Goal: Check status: Check status

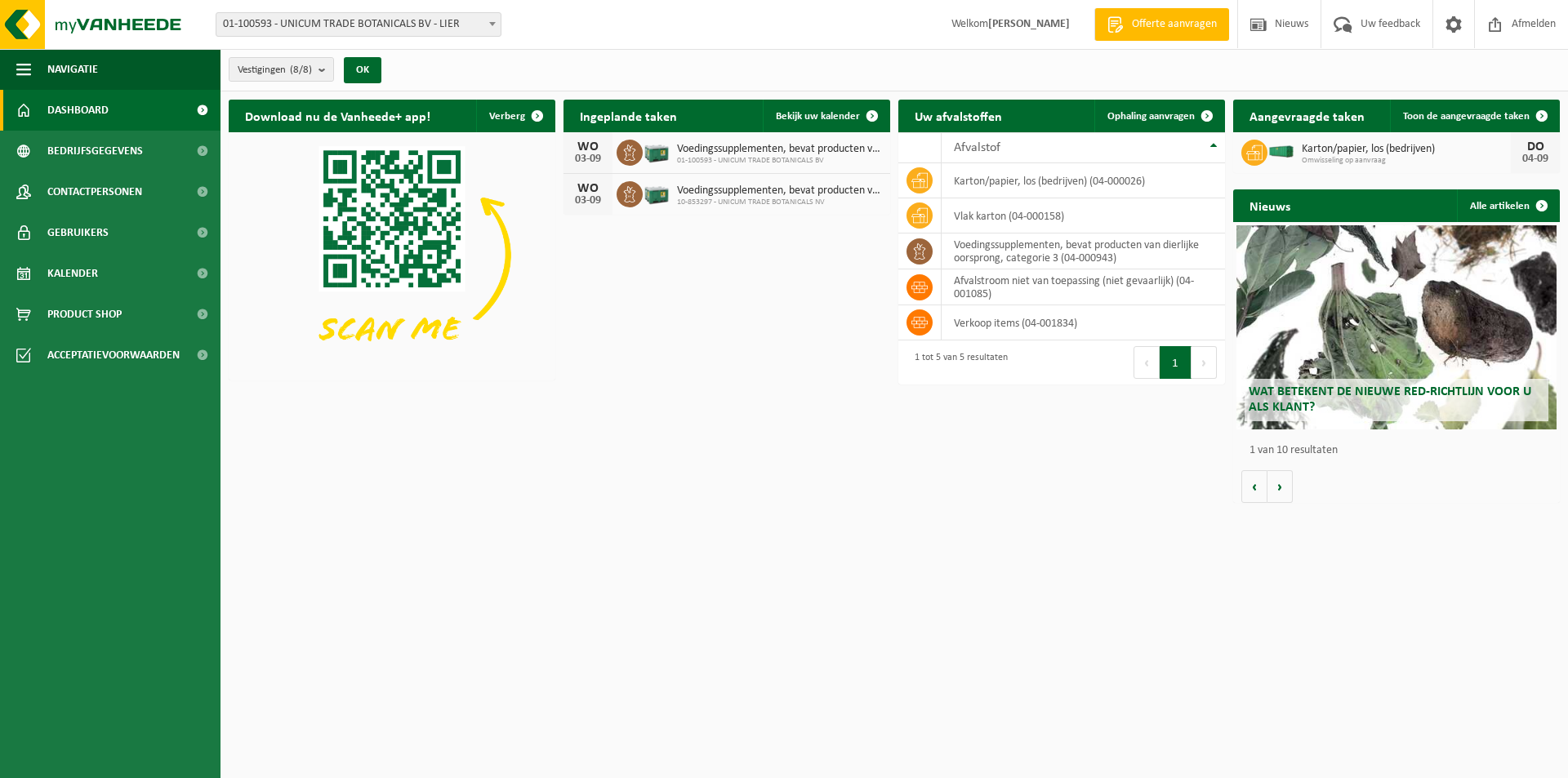
click at [706, 206] on span "10-853297 - UNICUM TRADE BOTANICALS NV" at bounding box center [779, 203] width 205 height 10
click at [791, 135] on div "WO 03-09 Voedingssupplementen, bevat producten van dierlijke oorsprong, categor…" at bounding box center [726, 153] width 327 height 42
click at [790, 116] on span "Bekijk uw kalender" at bounding box center [818, 116] width 84 height 11
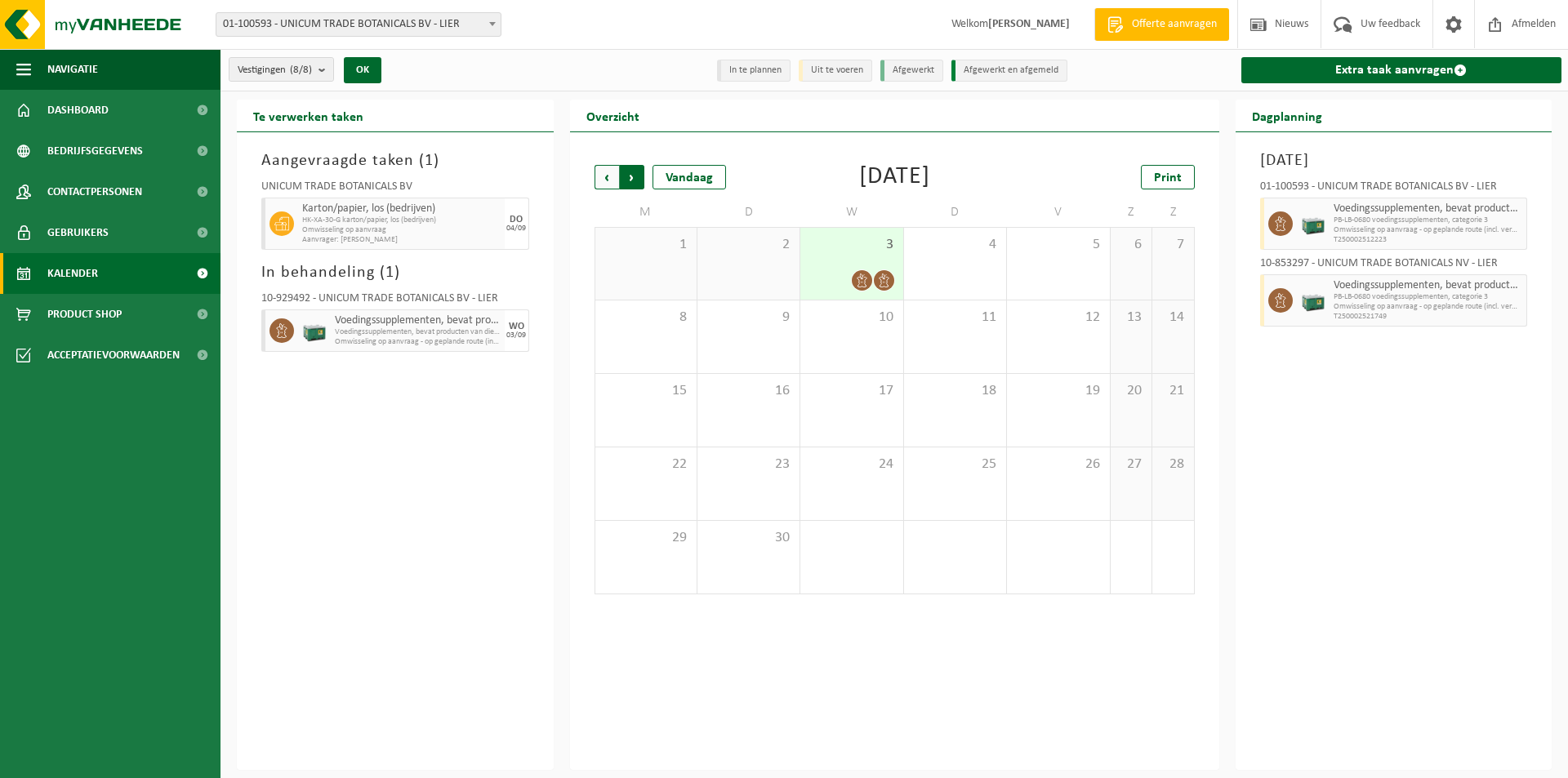
click at [606, 178] on span "Vorige" at bounding box center [606, 177] width 25 height 25
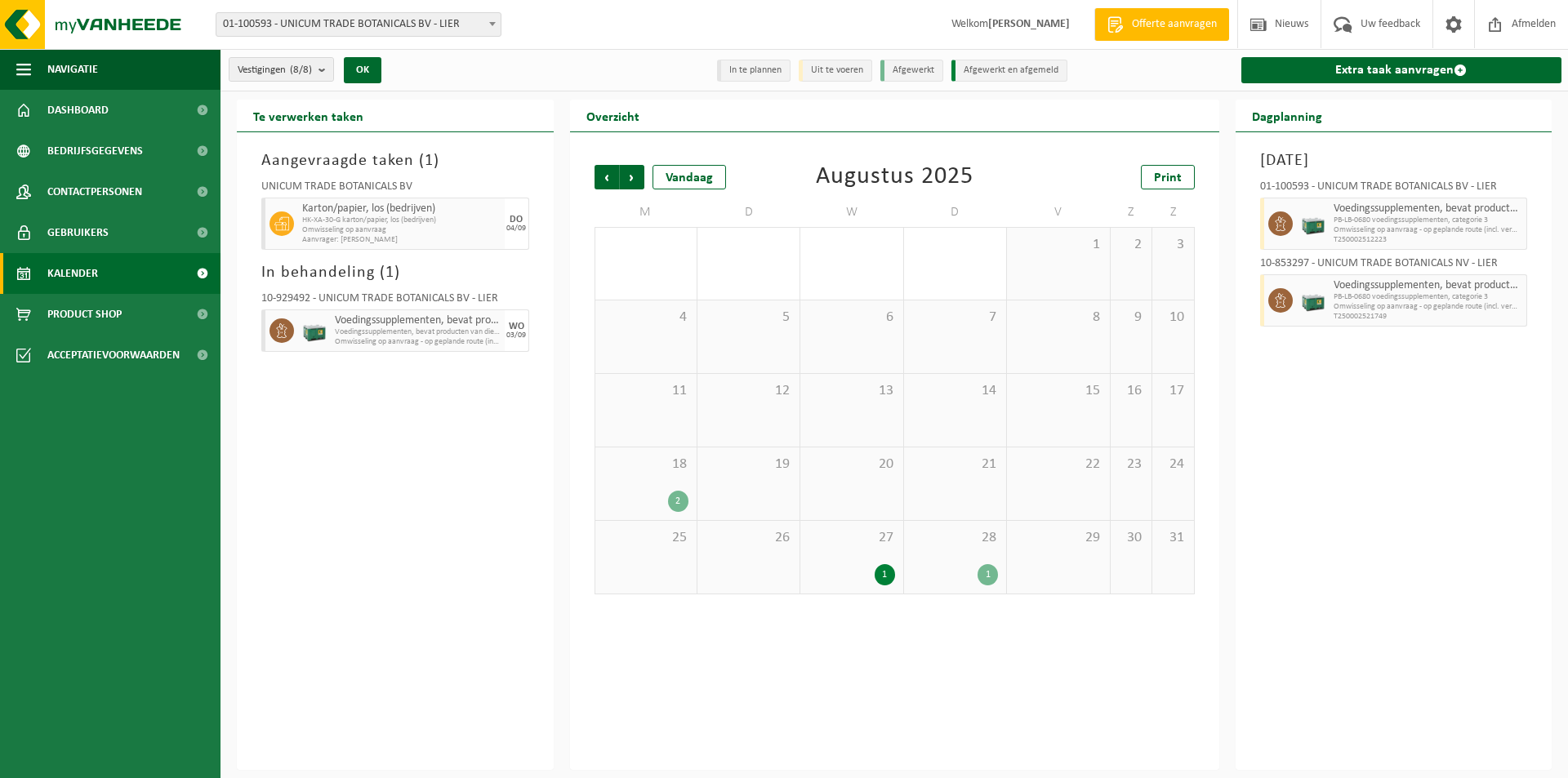
click at [945, 561] on div "28 1" at bounding box center [955, 556] width 102 height 73
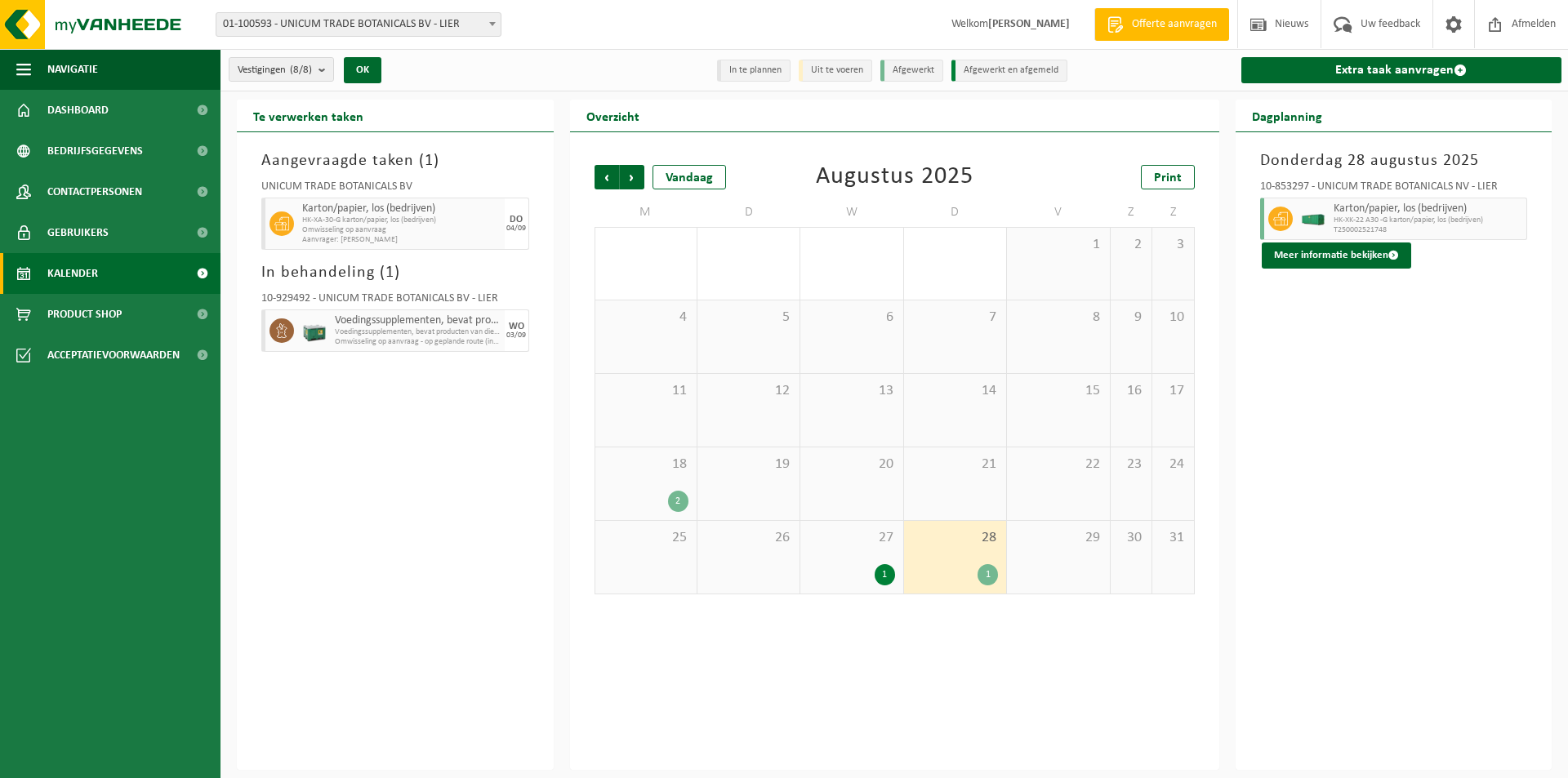
click at [879, 567] on div "1" at bounding box center [884, 574] width 21 height 21
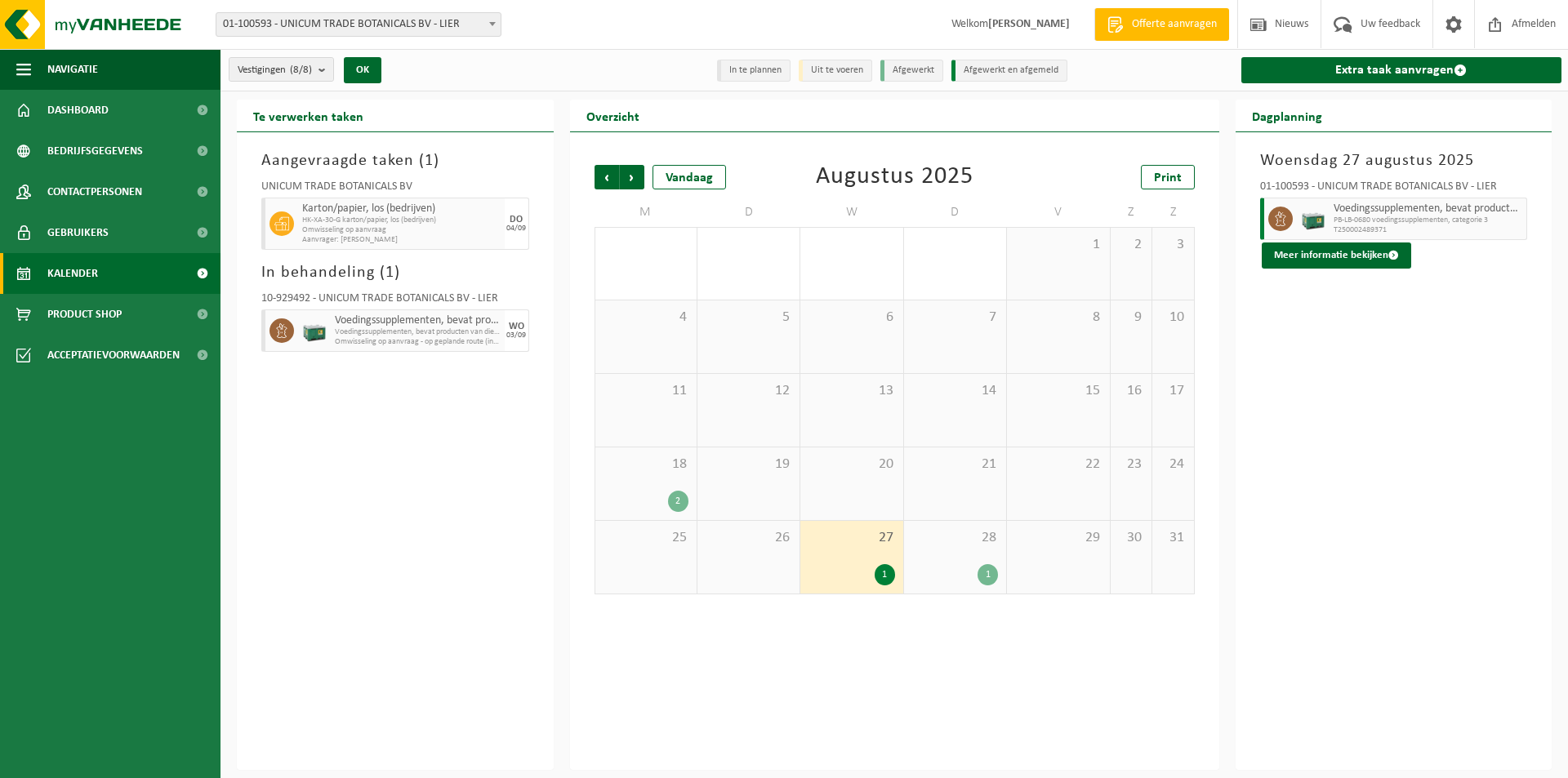
click at [953, 559] on div "28 1" at bounding box center [955, 556] width 102 height 73
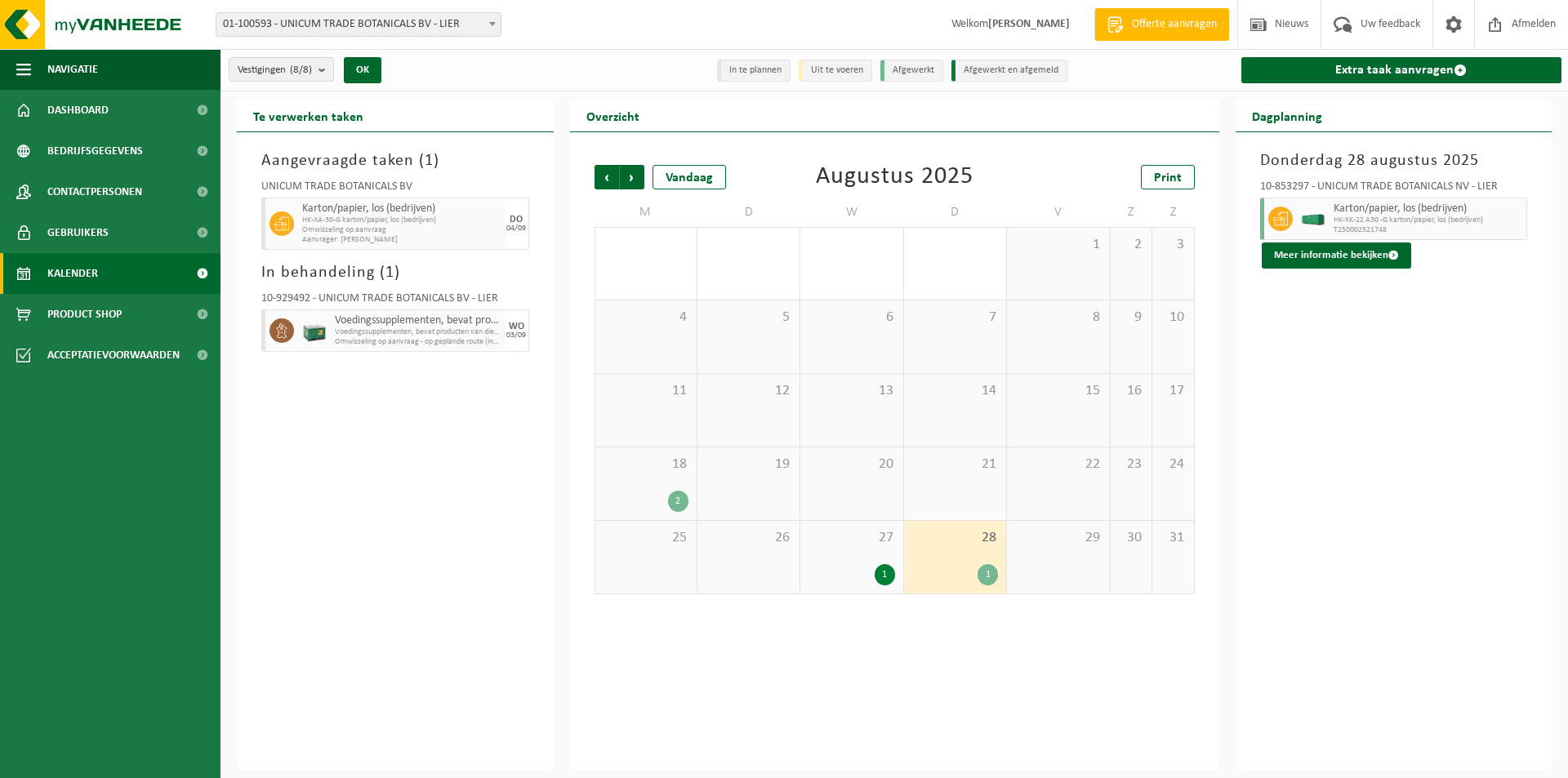
click at [874, 573] on div "1" at bounding box center [884, 574] width 21 height 21
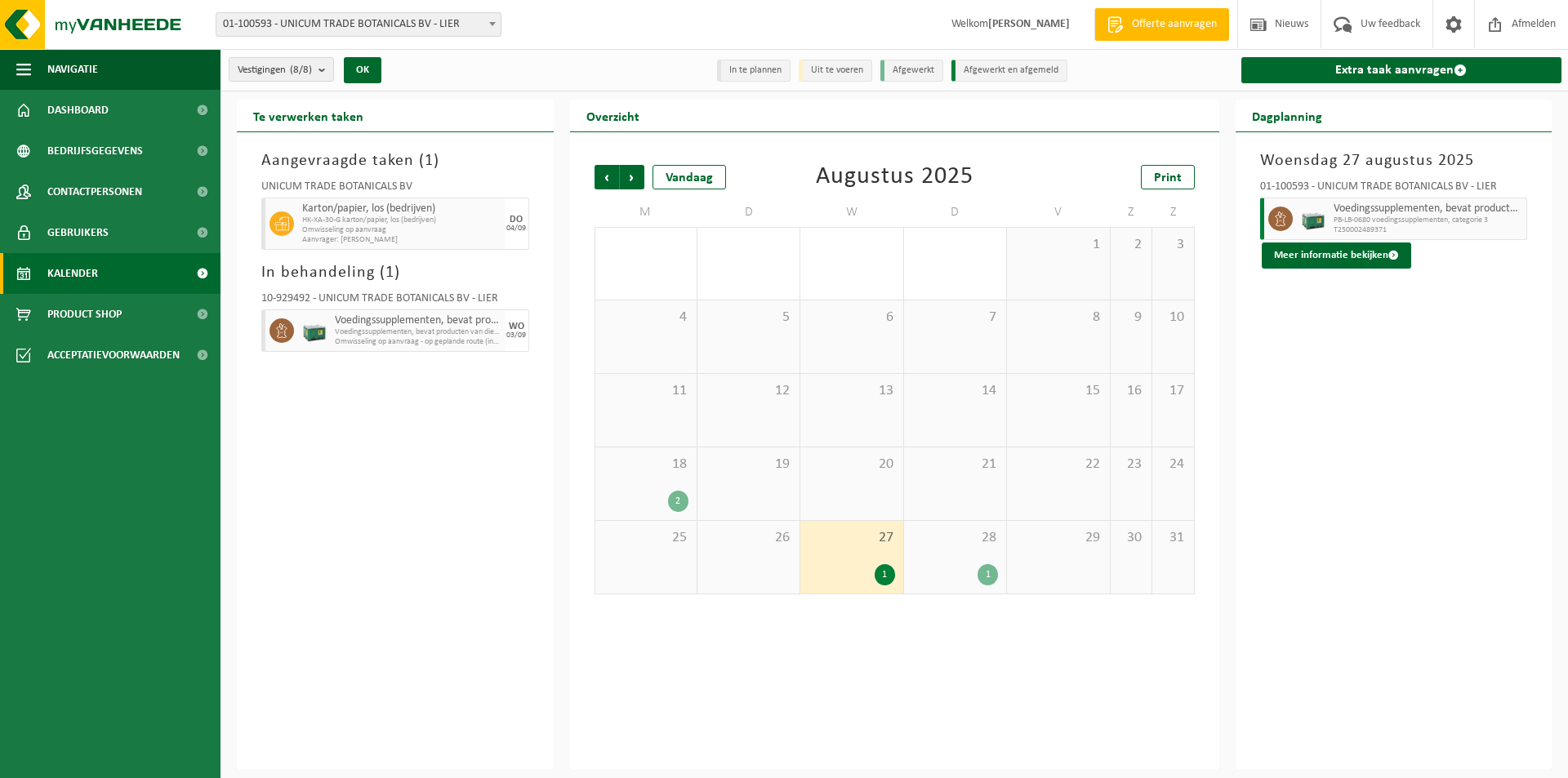
click at [913, 562] on div "28 1" at bounding box center [955, 556] width 102 height 73
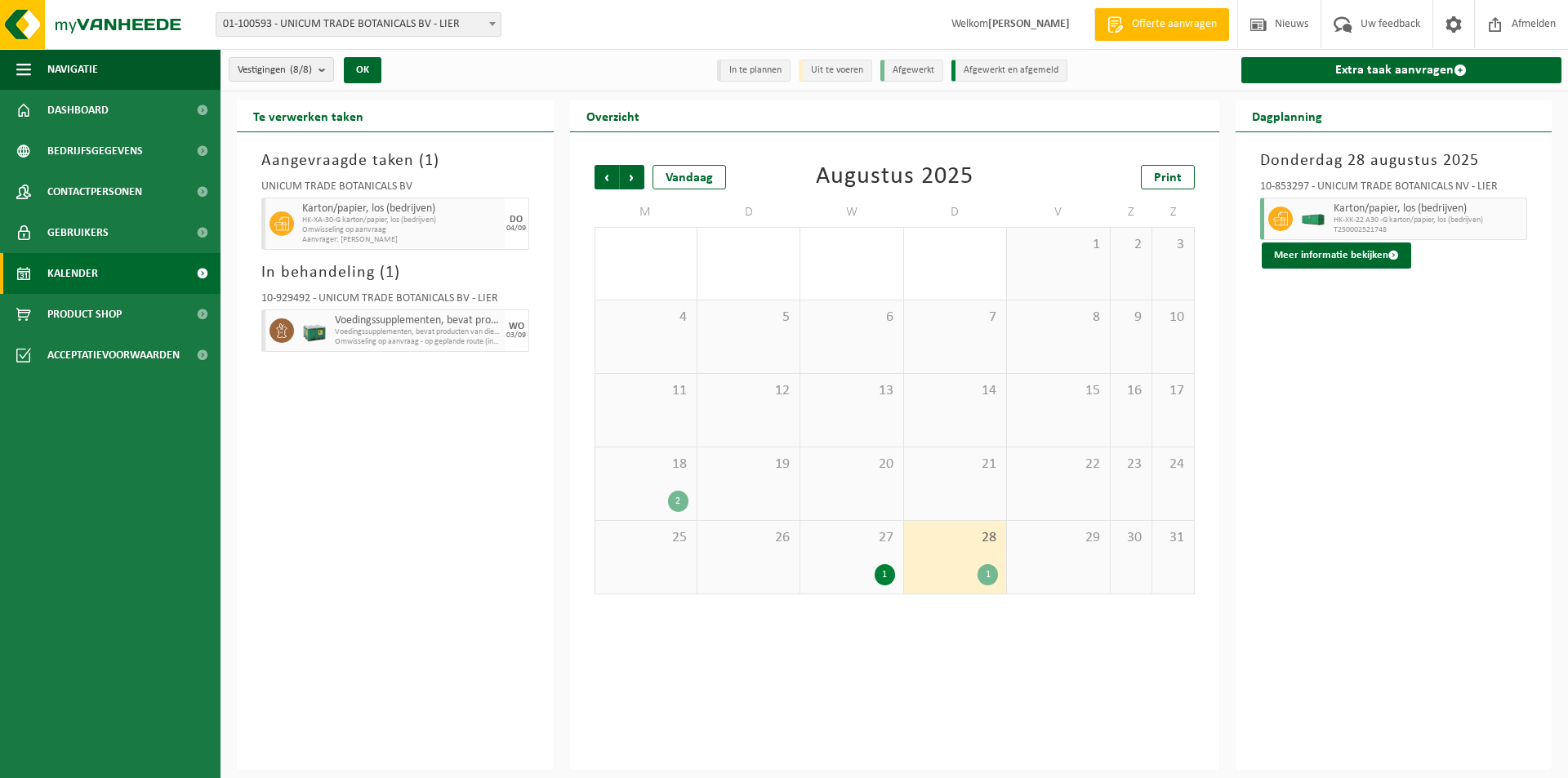
click at [848, 570] on div "1" at bounding box center [852, 574] width 85 height 21
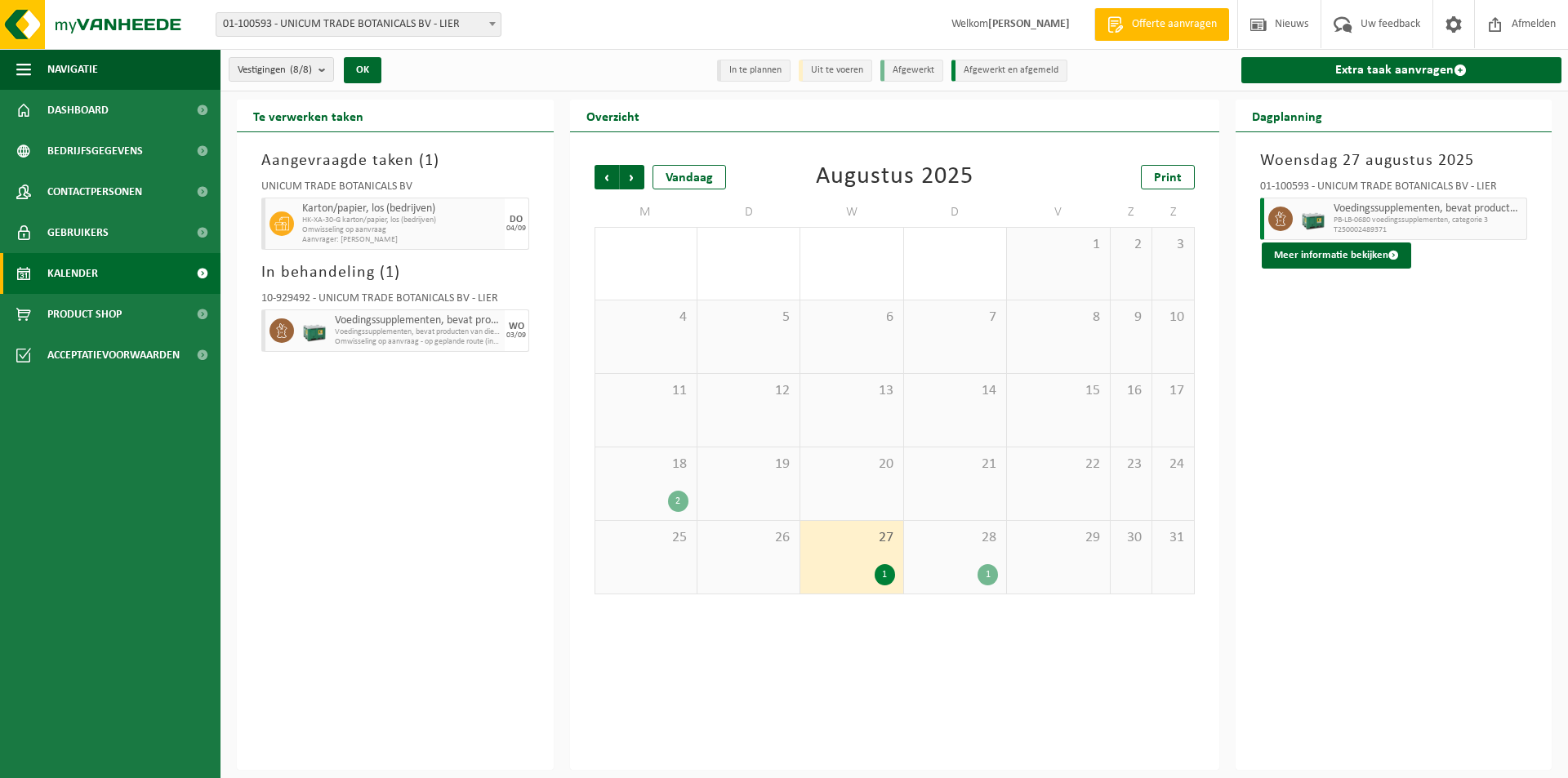
click at [381, 235] on span "Aanvrager: [PERSON_NAME]" at bounding box center [401, 240] width 199 height 10
click at [360, 346] on span "Omwisseling op aanvraag - op geplande route (incl. verwerking)" at bounding box center [417, 342] width 166 height 10
click at [380, 396] on div "Aangevraagde taken ( 1 ) UNICUM TRADE BOTANICALS BV Karton/papier, los (bedrijv…" at bounding box center [394, 451] width 317 height 638
click at [993, 545] on span "28" at bounding box center [955, 539] width 85 height 18
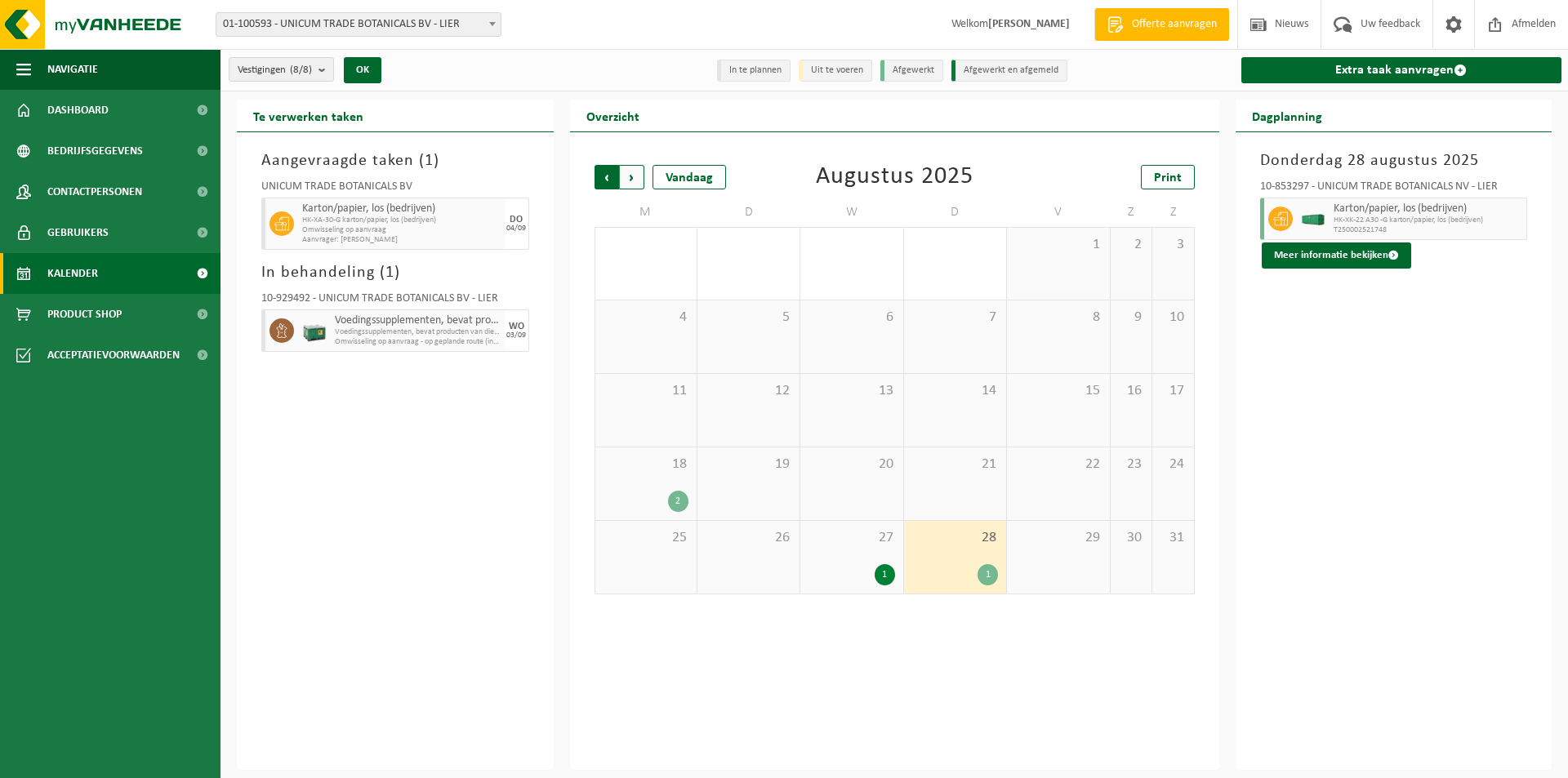
click at [643, 177] on span "Volgende" at bounding box center [632, 177] width 25 height 25
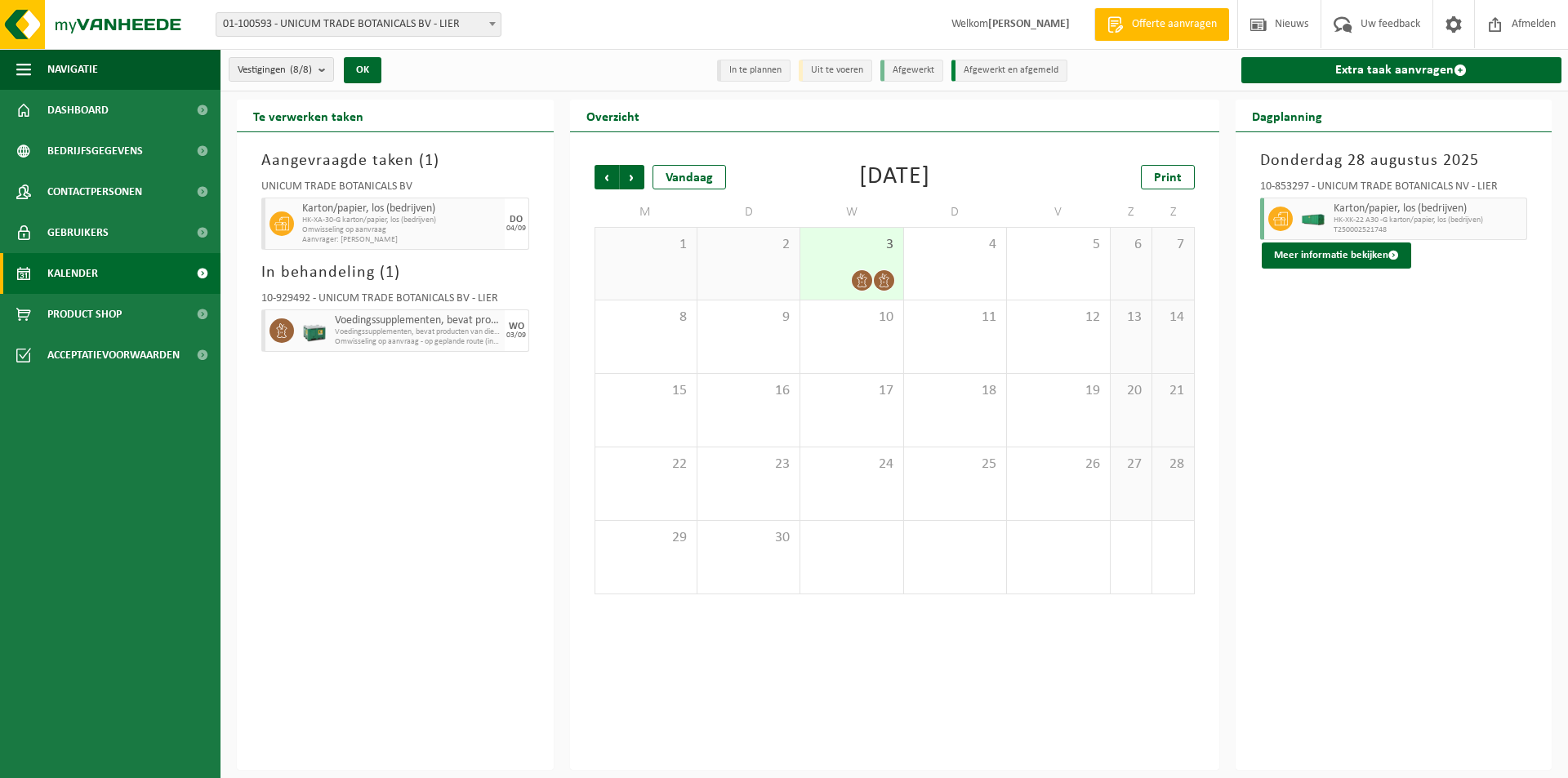
click at [863, 263] on div "3" at bounding box center [851, 263] width 102 height 72
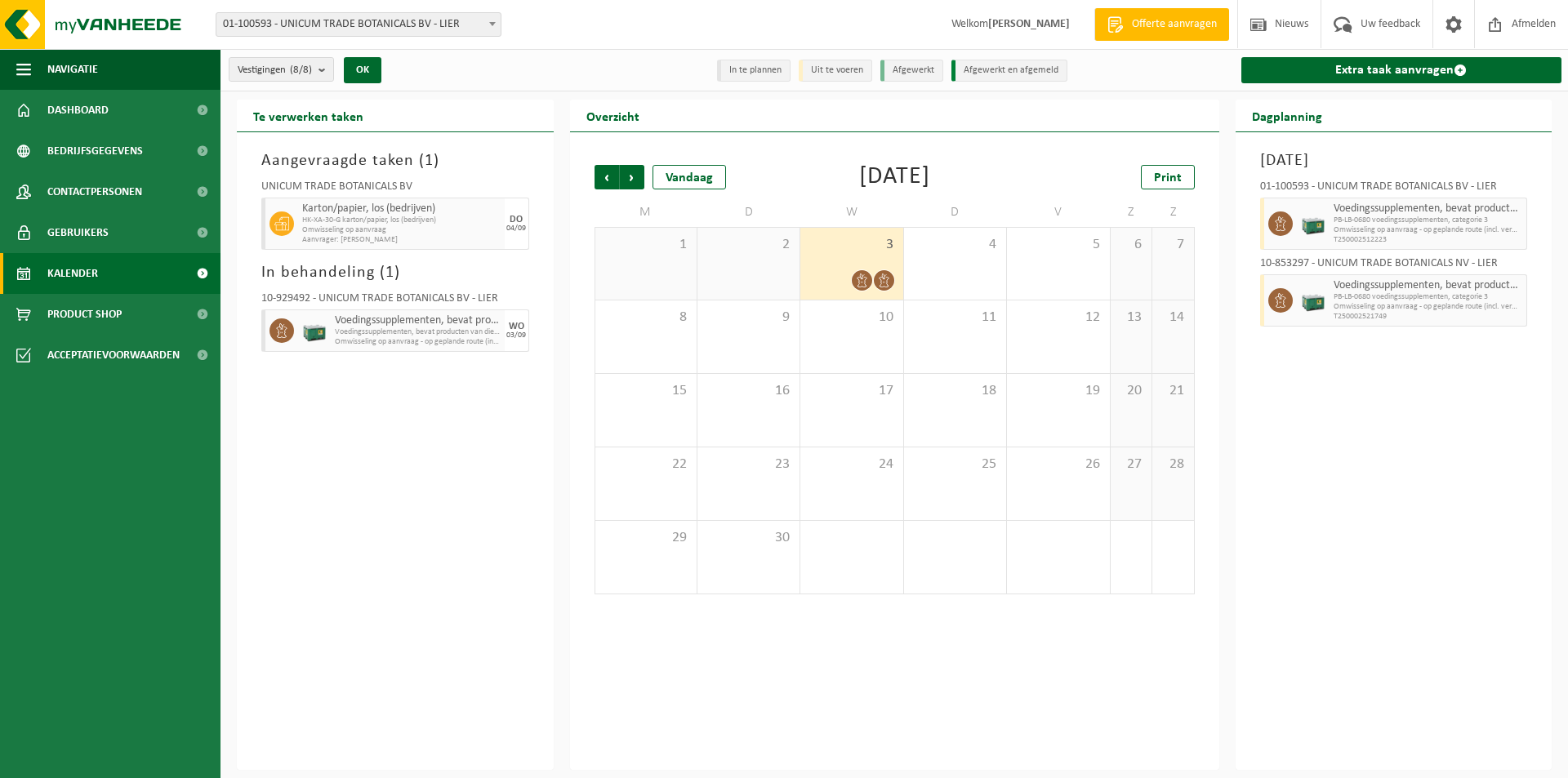
click at [1344, 209] on span "Voedingssupplementen, bevat producten van dierlijke oorsprong, categorie 3" at bounding box center [1428, 209] width 190 height 13
click at [1303, 221] on img at bounding box center [1313, 224] width 25 height 25
click at [1377, 216] on span "PB-LB-0680 voedingssupplementen, categorie 3" at bounding box center [1428, 221] width 190 height 10
drag, startPoint x: 1382, startPoint y: 241, endPoint x: 1295, endPoint y: 210, distance: 92.4
click at [1295, 210] on div "Voedingssupplementen, bevat producten van dierlijke oorsprong, categorie 3 PB-L…" at bounding box center [1394, 224] width 268 height 53
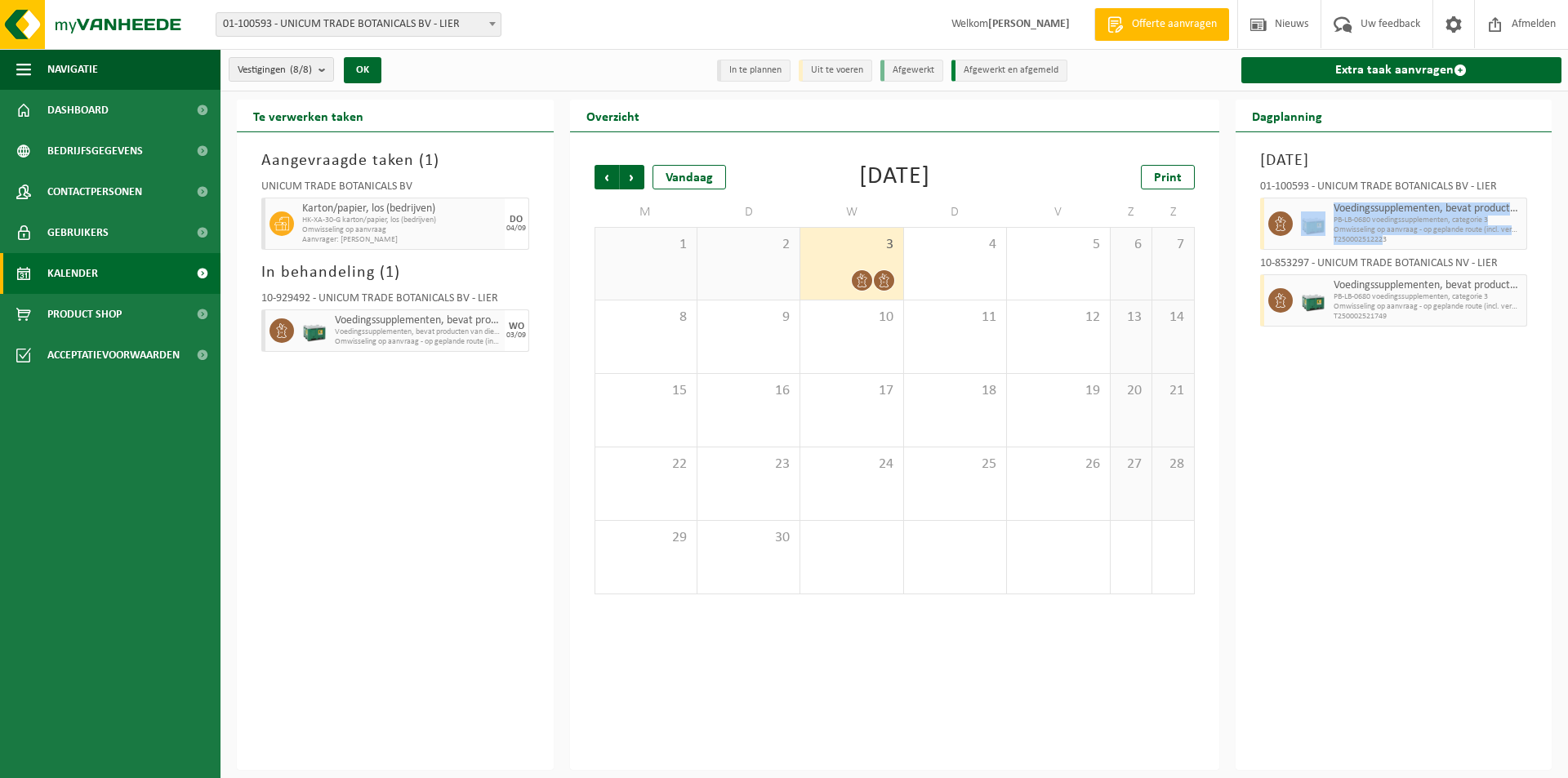
click at [1342, 236] on span "T250002512223" at bounding box center [1428, 240] width 190 height 10
drag, startPoint x: 1388, startPoint y: 237, endPoint x: 1329, endPoint y: 201, distance: 69.1
click at [1330, 201] on div "Voedingssupplementen, bevat producten van dierlijke oorsprong, categorie 3 PB-L…" at bounding box center [1429, 224] width 199 height 53
click at [1390, 236] on span "T250002512223" at bounding box center [1428, 240] width 190 height 10
drag, startPoint x: 1389, startPoint y: 245, endPoint x: 1320, endPoint y: 209, distance: 77.8
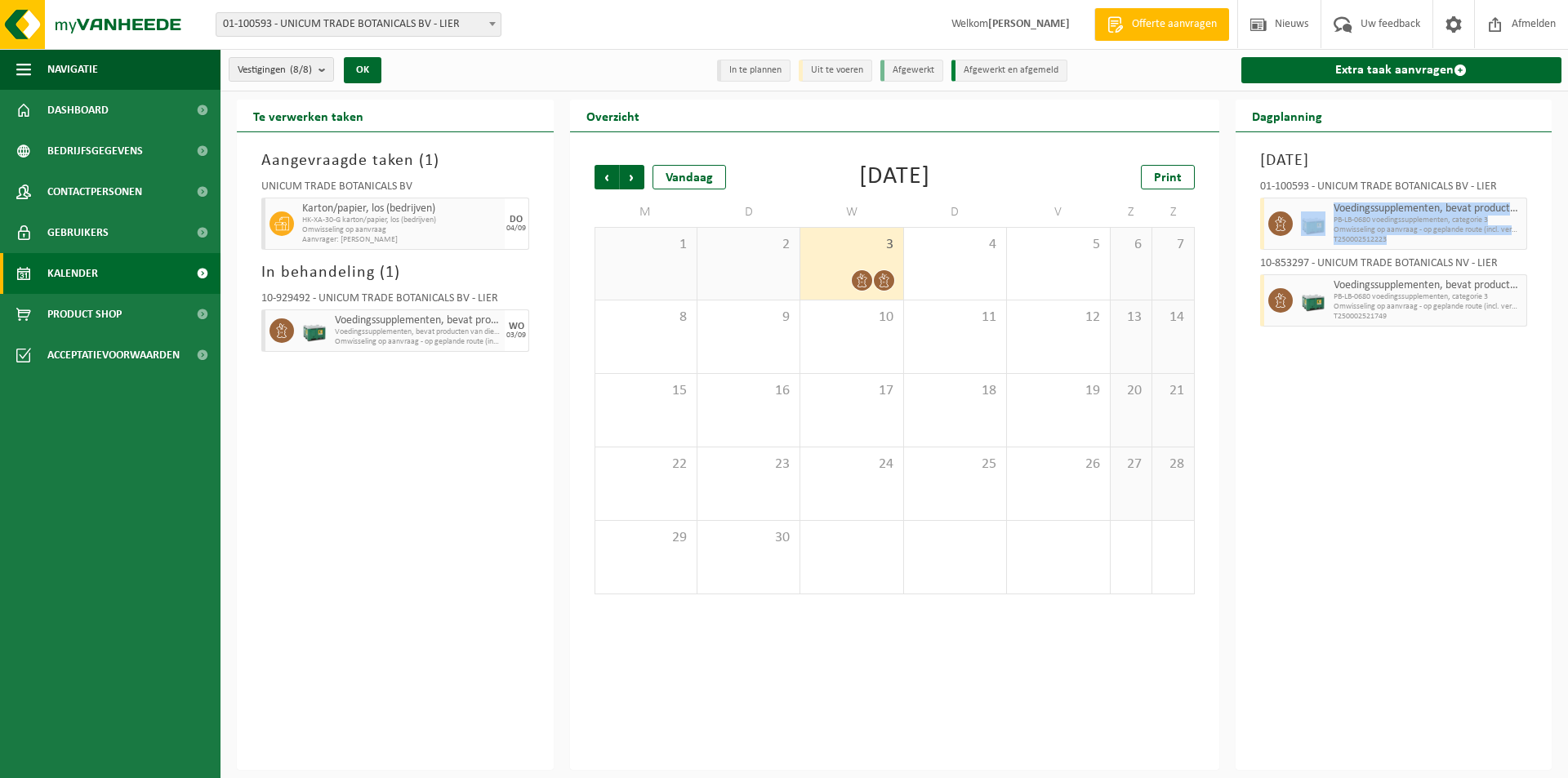
click at [1320, 209] on div "Voedingssupplementen, bevat producten van dierlijke oorsprong, categorie 3 PB-L…" at bounding box center [1394, 224] width 268 height 53
click at [1326, 227] on div at bounding box center [1313, 224] width 33 height 53
drag, startPoint x: 1396, startPoint y: 242, endPoint x: 1332, endPoint y: 209, distance: 72.0
click at [1332, 209] on div "Voedingssupplementen, bevat producten van dierlijke oorsprong, categorie 3 PB-L…" at bounding box center [1429, 224] width 199 height 53
click at [1338, 236] on span "T250002512223" at bounding box center [1428, 240] width 190 height 10
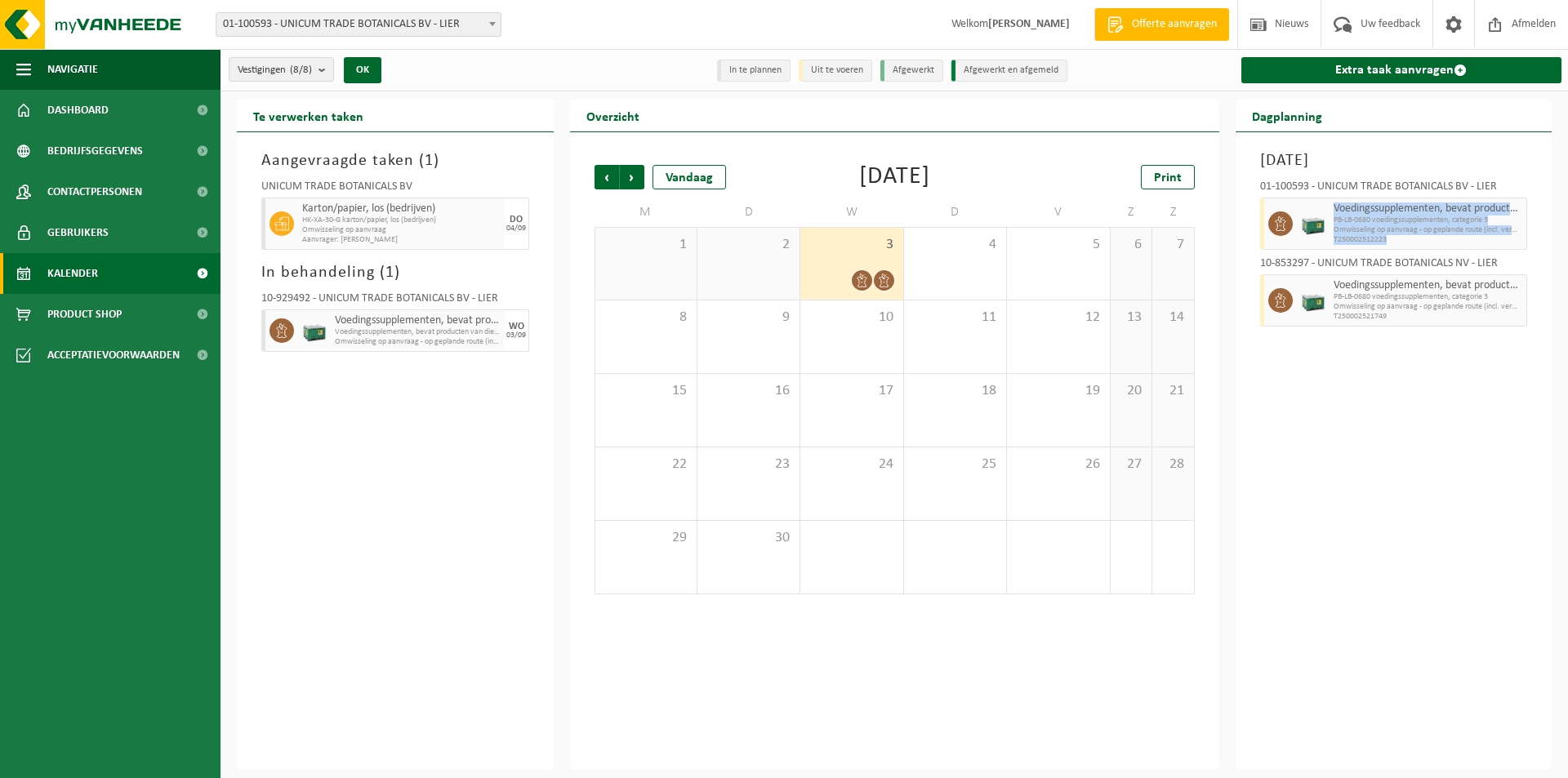
click at [1405, 245] on div "Voedingssupplementen, bevat producten van dierlijke oorsprong, categorie 3 PB-L…" at bounding box center [1429, 224] width 199 height 53
drag, startPoint x: 1396, startPoint y: 245, endPoint x: 1326, endPoint y: 207, distance: 79.6
click at [1326, 207] on div "Voedingssupplementen, bevat producten van dierlijke oorsprong, categorie 3 PB-L…" at bounding box center [1394, 224] width 268 height 53
click at [1360, 233] on span "Omwisseling op aanvraag - op geplande route (incl. verwerking)" at bounding box center [1428, 231] width 190 height 10
drag, startPoint x: 1387, startPoint y: 235, endPoint x: 1333, endPoint y: 207, distance: 60.8
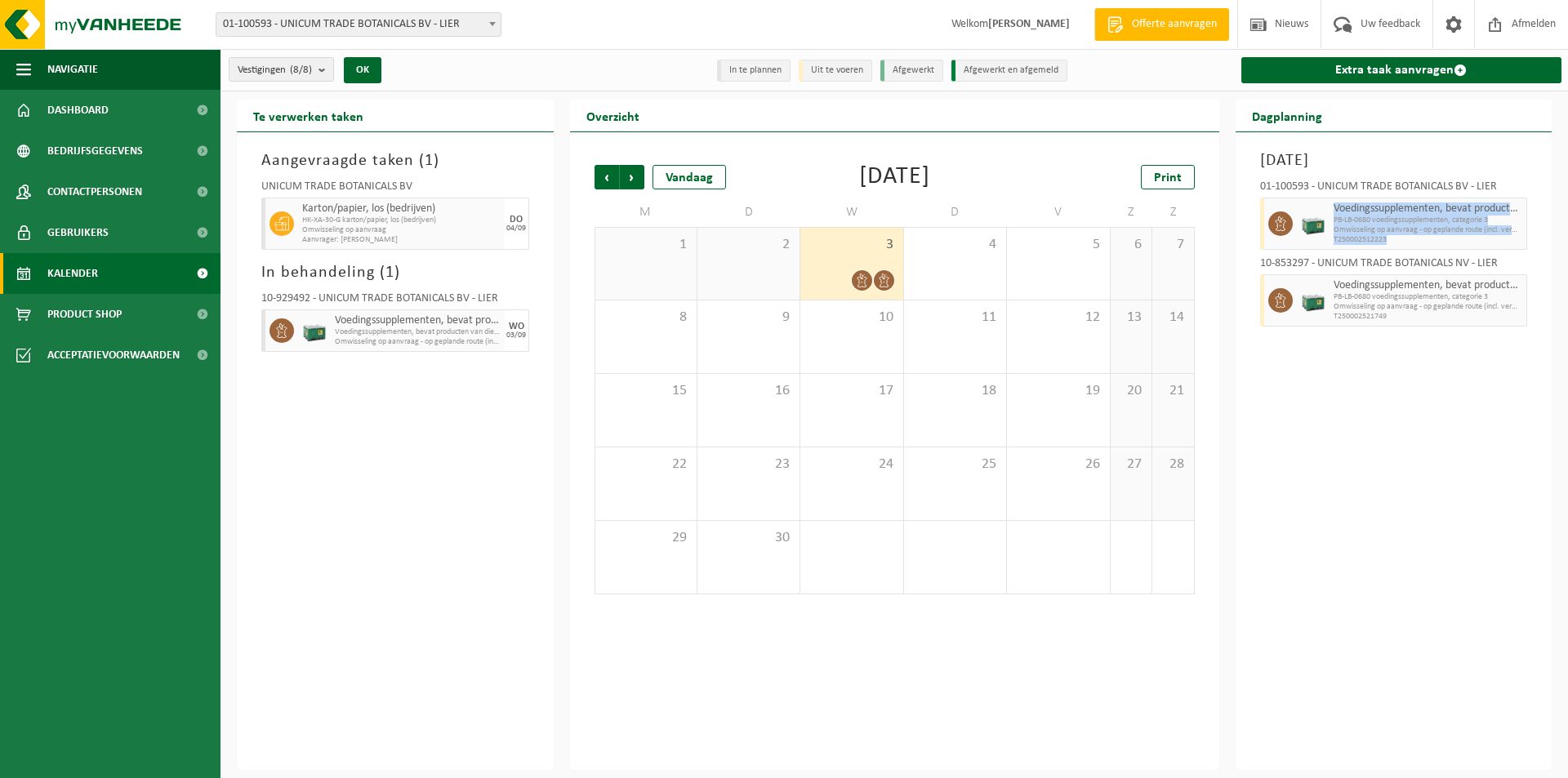
click at [1333, 207] on div "Voedingssupplementen, bevat producten van dierlijke oorsprong, categorie 3 PB-L…" at bounding box center [1429, 224] width 199 height 53
click at [1394, 246] on div "Voedingssupplementen, bevat producten van dierlijke oorsprong, categorie 3 PB-L…" at bounding box center [1429, 224] width 199 height 53
drag, startPoint x: 1391, startPoint y: 236, endPoint x: 1294, endPoint y: 198, distance: 104.2
click at [1294, 198] on div "Voedingssupplementen, bevat producten van dierlijke oorsprong, categorie 3 PB-L…" at bounding box center [1394, 224] width 268 height 53
click at [1427, 247] on div "Voedingssupplementen, bevat producten van dierlijke oorsprong, categorie 3 PB-L…" at bounding box center [1429, 224] width 199 height 53
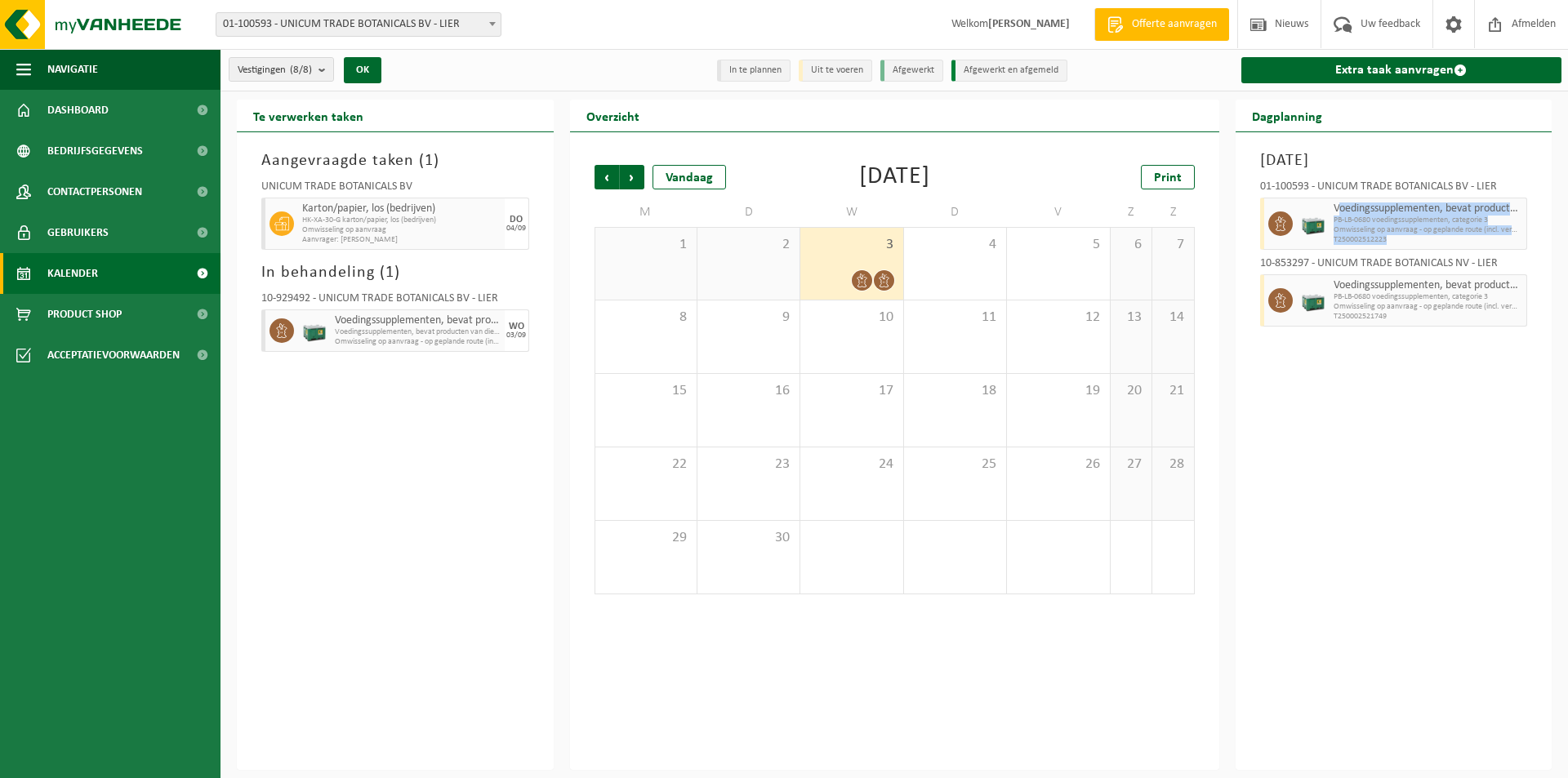
drag, startPoint x: 1391, startPoint y: 237, endPoint x: 1339, endPoint y: 209, distance: 59.1
click at [1339, 207] on div "Voedingssupplementen, bevat producten van dierlijke oorsprong, categorie 3 PB-L…" at bounding box center [1429, 224] width 199 height 53
click at [1390, 245] on div "Voedingssupplementen, bevat producten van dierlijke oorsprong, categorie 3 PB-L…" at bounding box center [1429, 224] width 199 height 53
drag, startPoint x: 1387, startPoint y: 241, endPoint x: 1419, endPoint y: 231, distance: 33.5
click at [1419, 229] on div "Voedingssupplementen, bevat producten van dierlijke oorsprong, categorie 3 PB-L…" at bounding box center [1429, 224] width 199 height 53
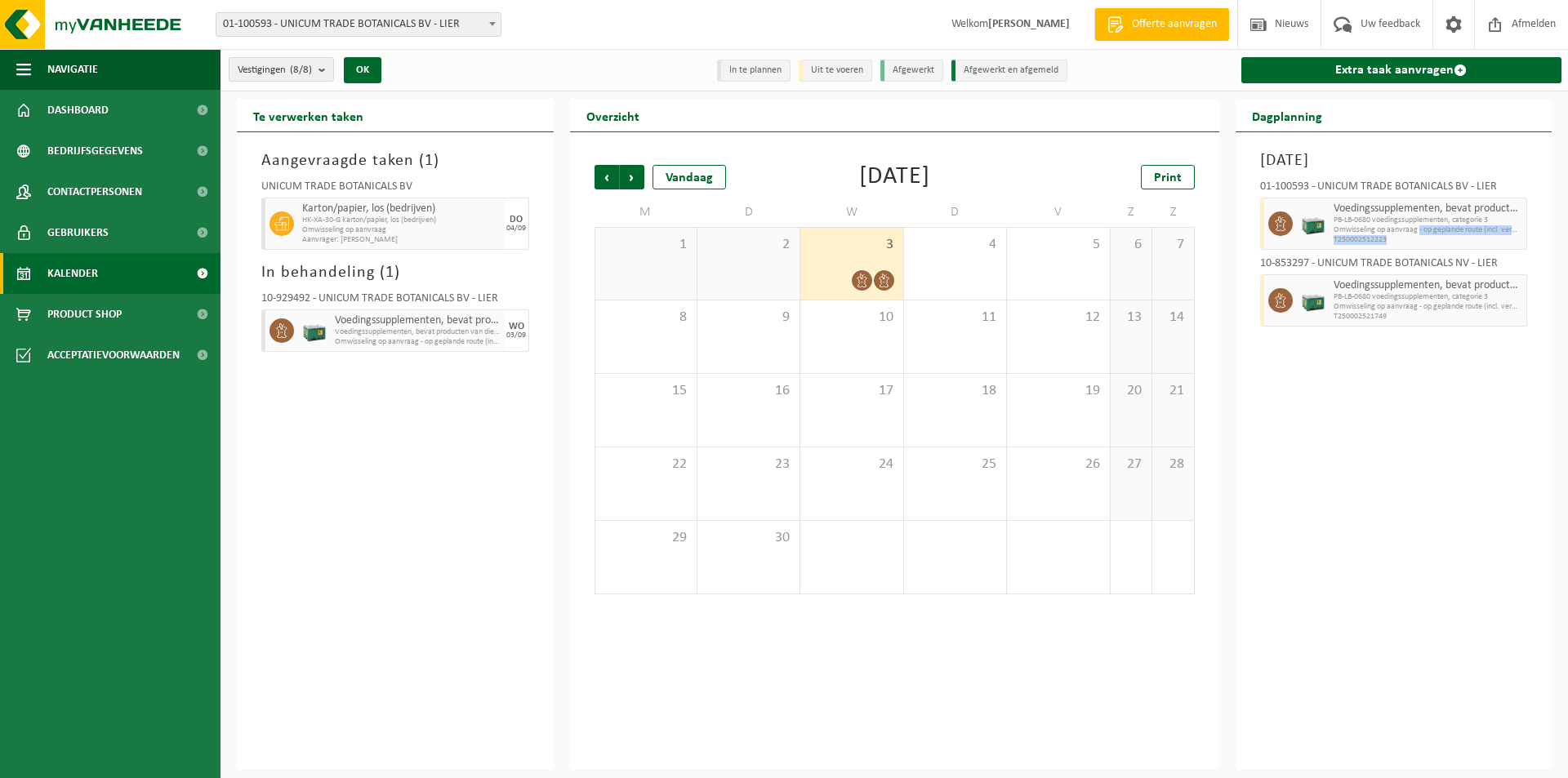
click at [1406, 245] on div "Voedingssupplementen, bevat producten van dierlijke oorsprong, categorie 3 PB-L…" at bounding box center [1429, 224] width 199 height 53
drag, startPoint x: 1386, startPoint y: 237, endPoint x: 1268, endPoint y: 147, distance: 148.4
click at [1268, 147] on div "[DATE] 01-100593 - UNICUM TRADE BOTANICALS BV - LIER Voedingssupplementen, beva…" at bounding box center [1393, 451] width 317 height 638
click at [1258, 162] on div "[DATE]" at bounding box center [1394, 161] width 284 height 25
drag, startPoint x: 1254, startPoint y: 149, endPoint x: 1389, endPoint y: 242, distance: 163.9
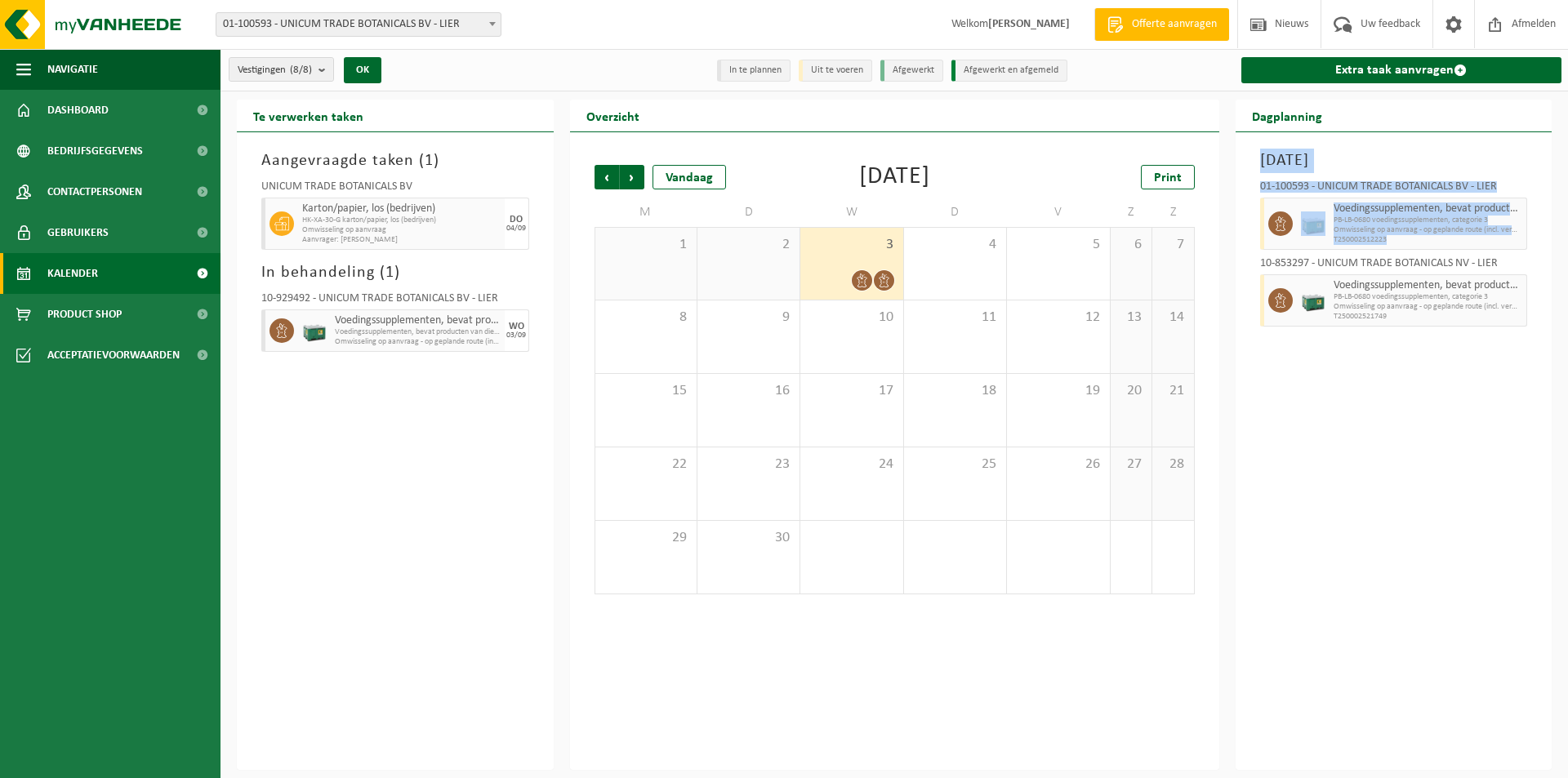
click at [1389, 242] on div "[DATE] 01-100593 - UNICUM TRADE BOTANICALS BV - LIER Voedingssupplementen, beva…" at bounding box center [1393, 451] width 317 height 638
click at [1388, 237] on span "T250002512223" at bounding box center [1428, 240] width 190 height 10
click at [1387, 238] on span "T250002512223" at bounding box center [1428, 240] width 190 height 10
click at [849, 284] on div at bounding box center [852, 280] width 85 height 22
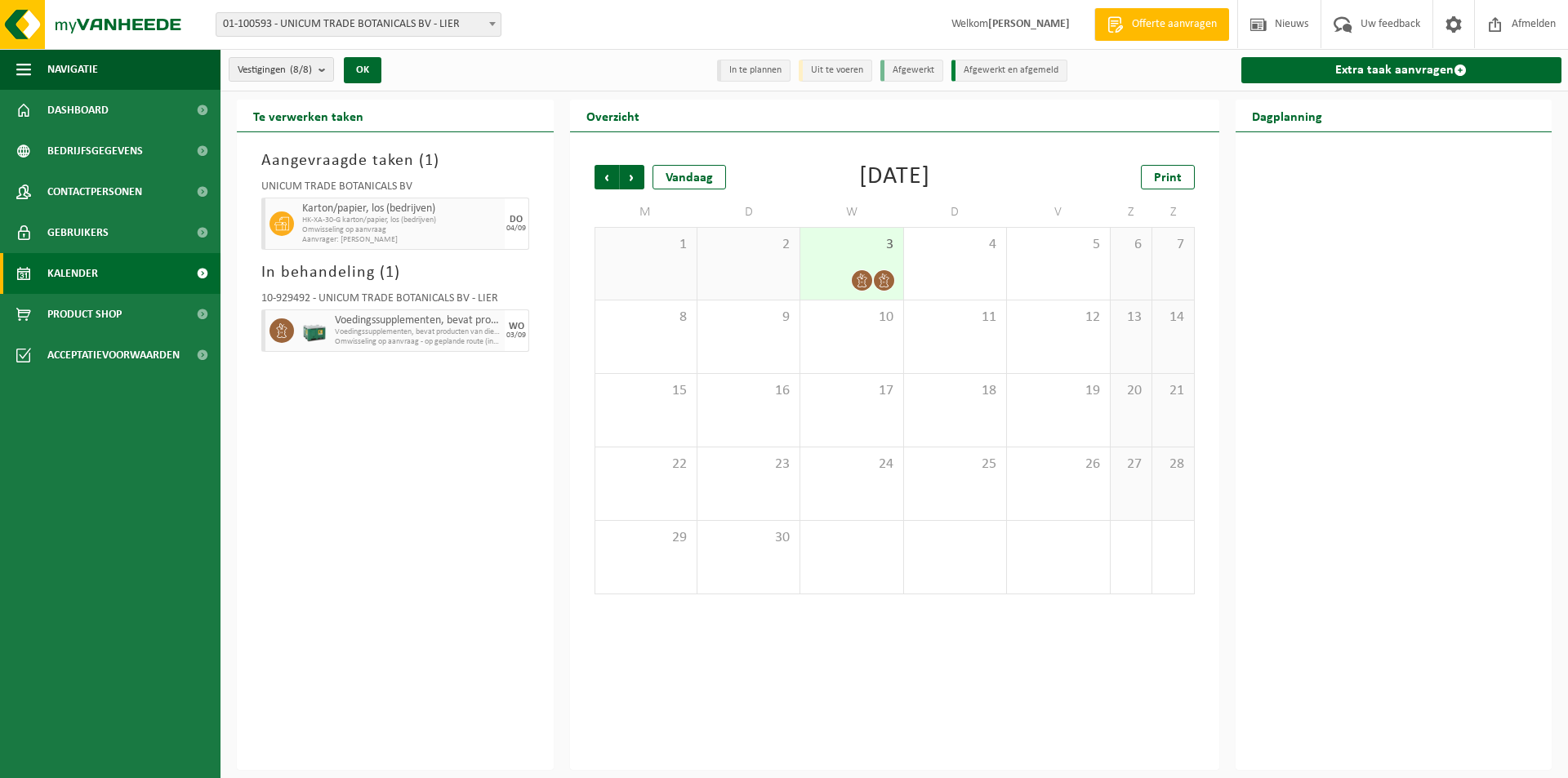
click at [858, 282] on icon at bounding box center [862, 280] width 14 height 14
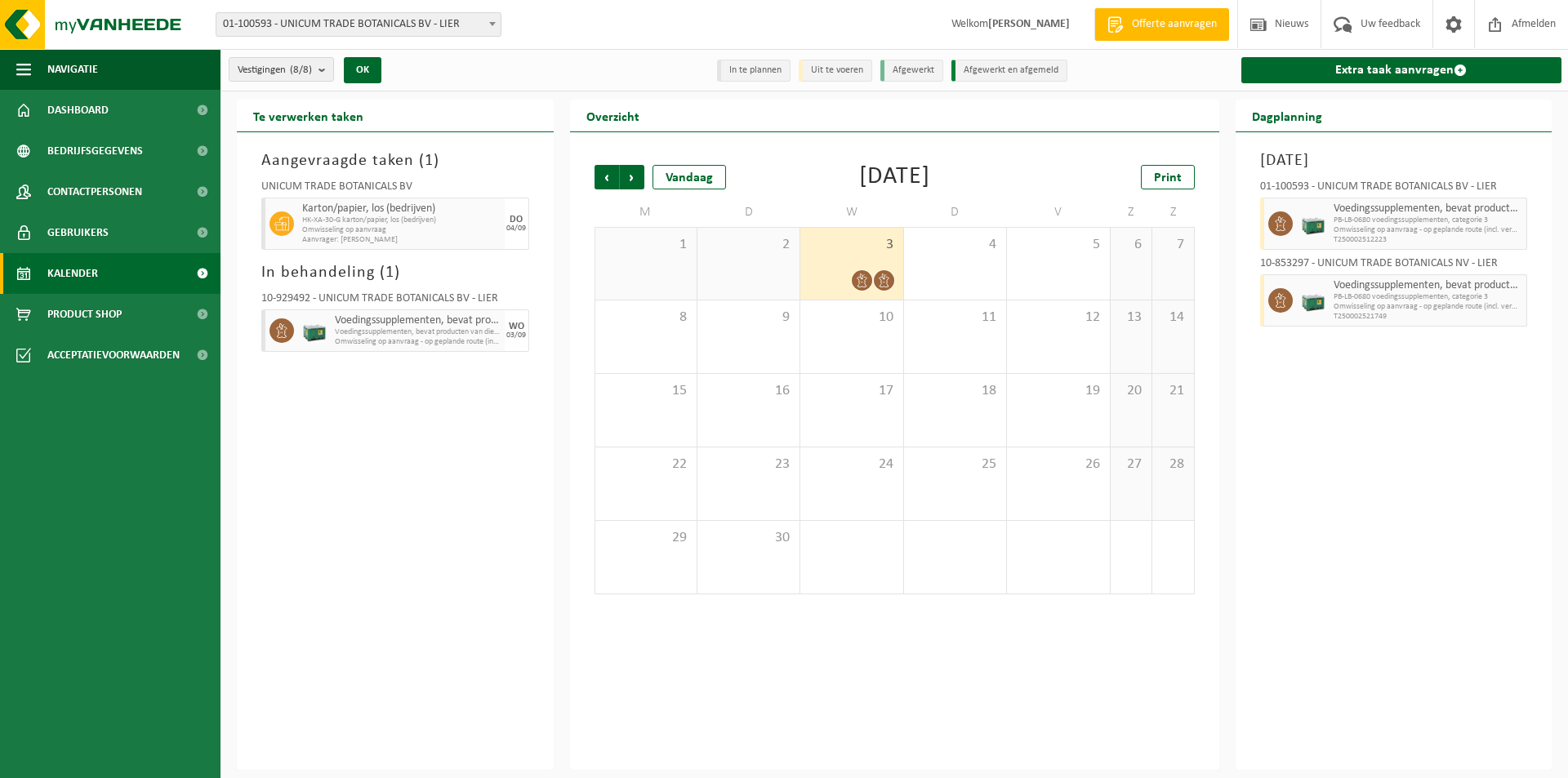
click at [1273, 221] on icon at bounding box center [1280, 224] width 15 height 15
